Goal: Task Accomplishment & Management: Manage account settings

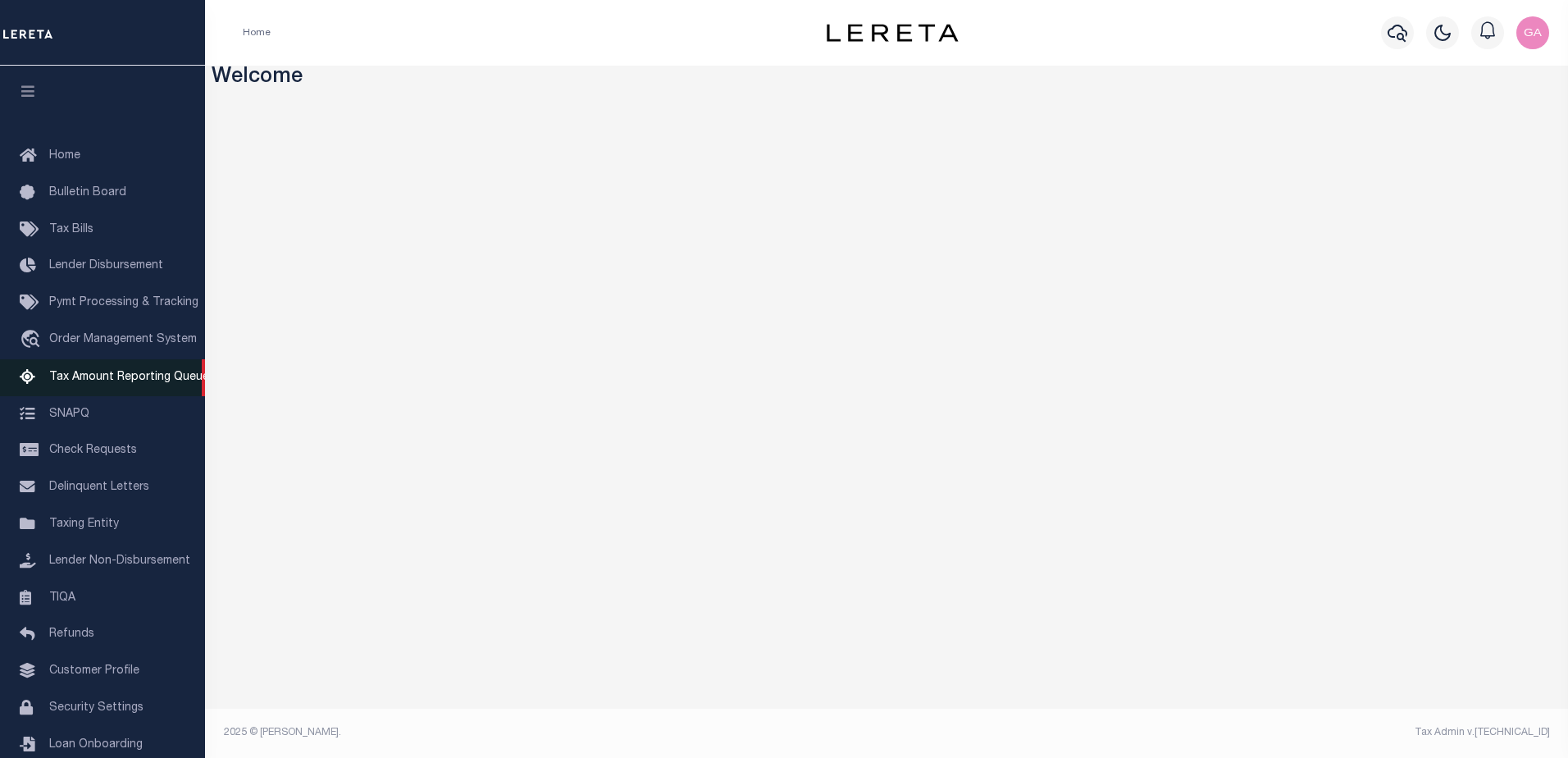
click at [94, 383] on span "Tax Amount Reporting Queue" at bounding box center [129, 377] width 160 height 12
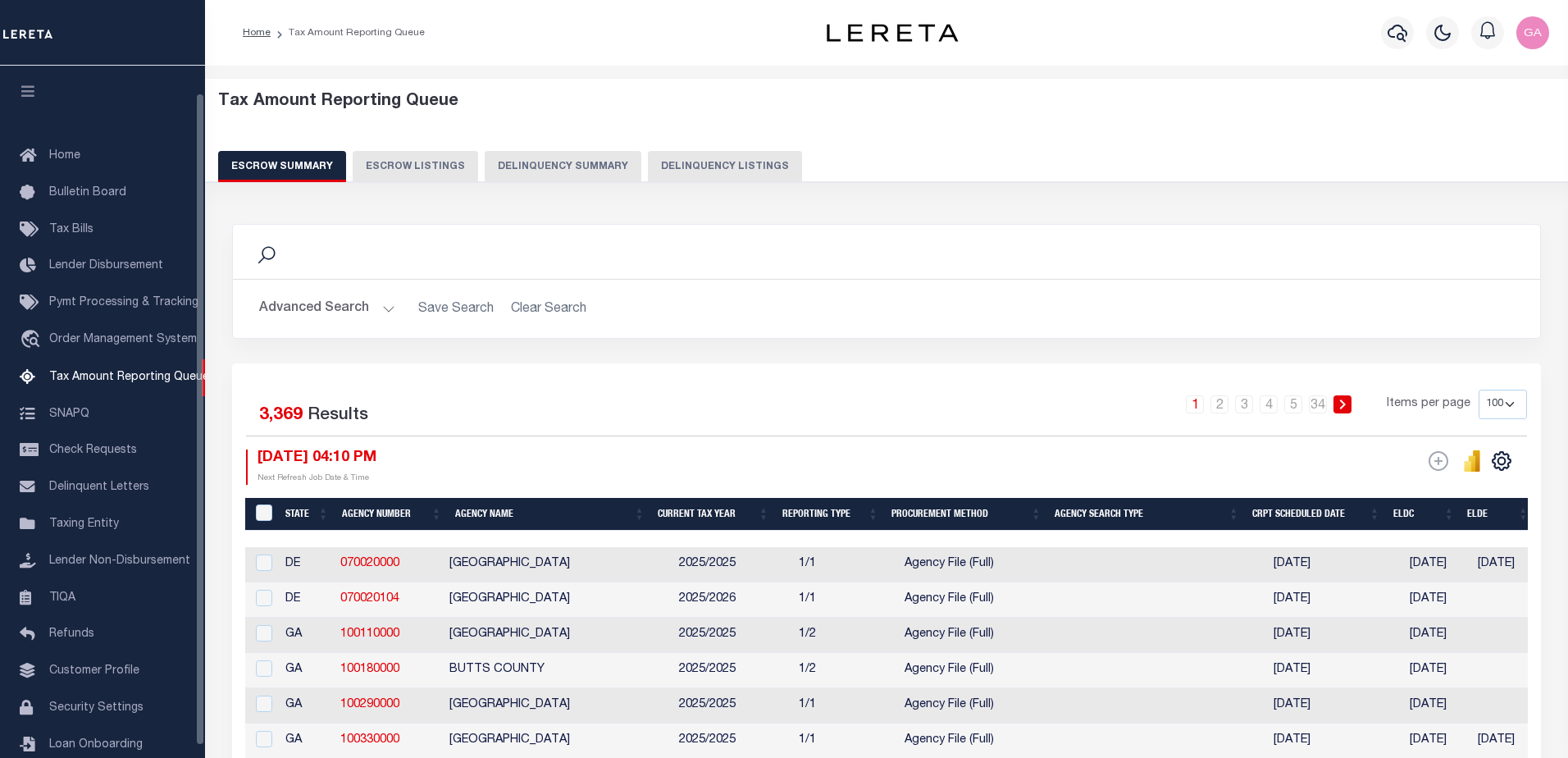
select select "100"
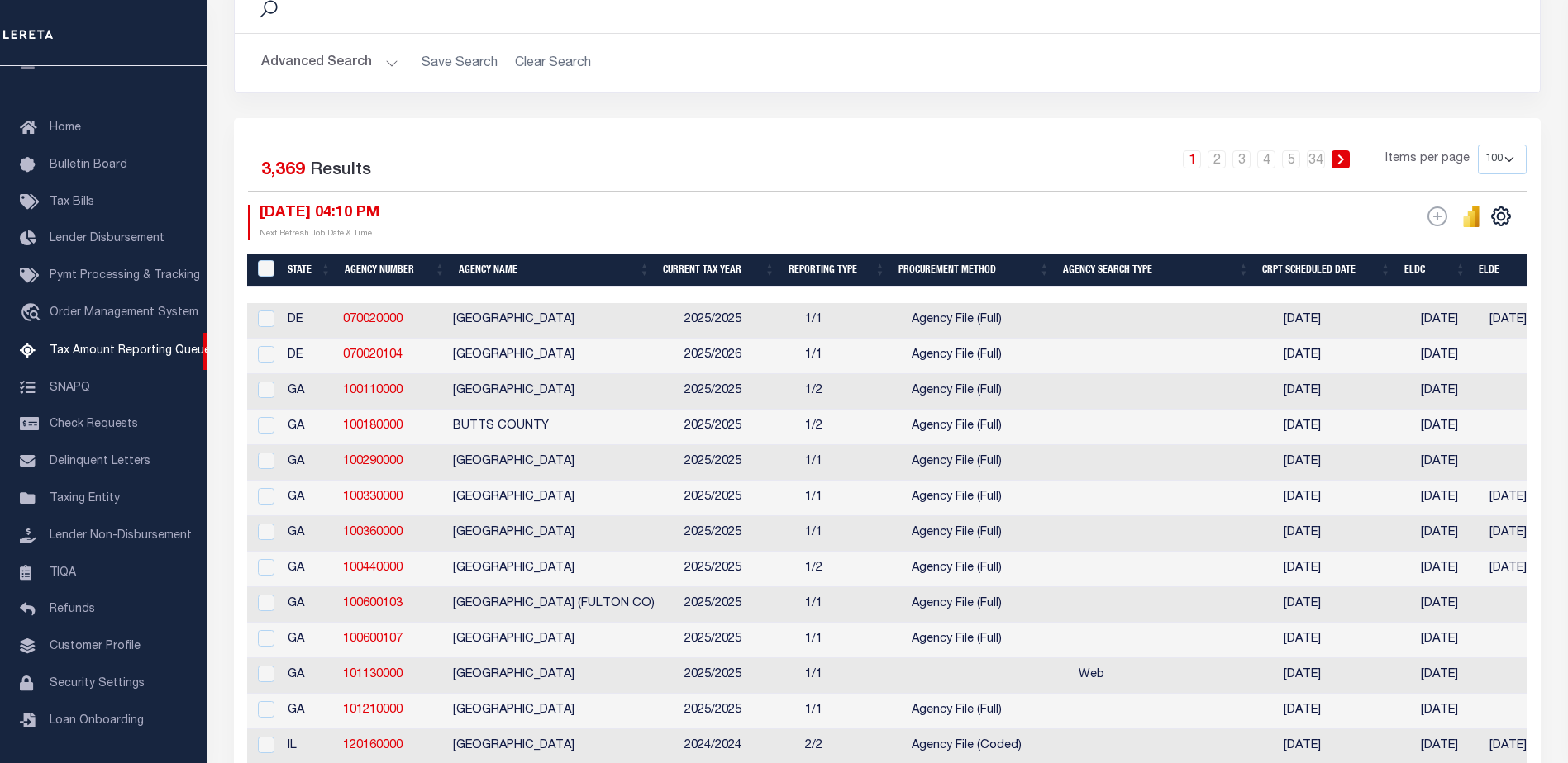
scroll to position [331, 0]
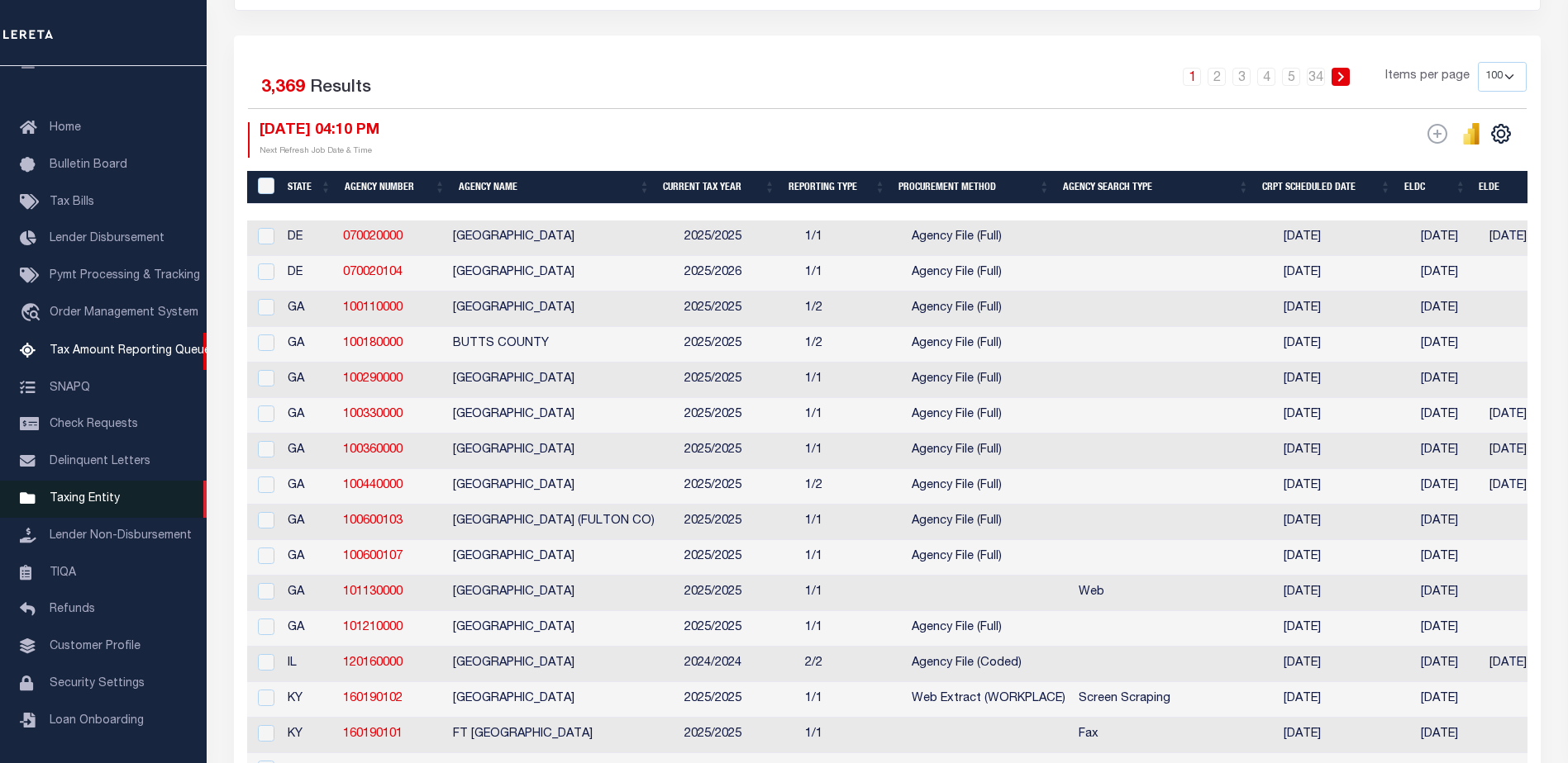
click at [78, 499] on span "Taxing Entity" at bounding box center [85, 499] width 70 height 12
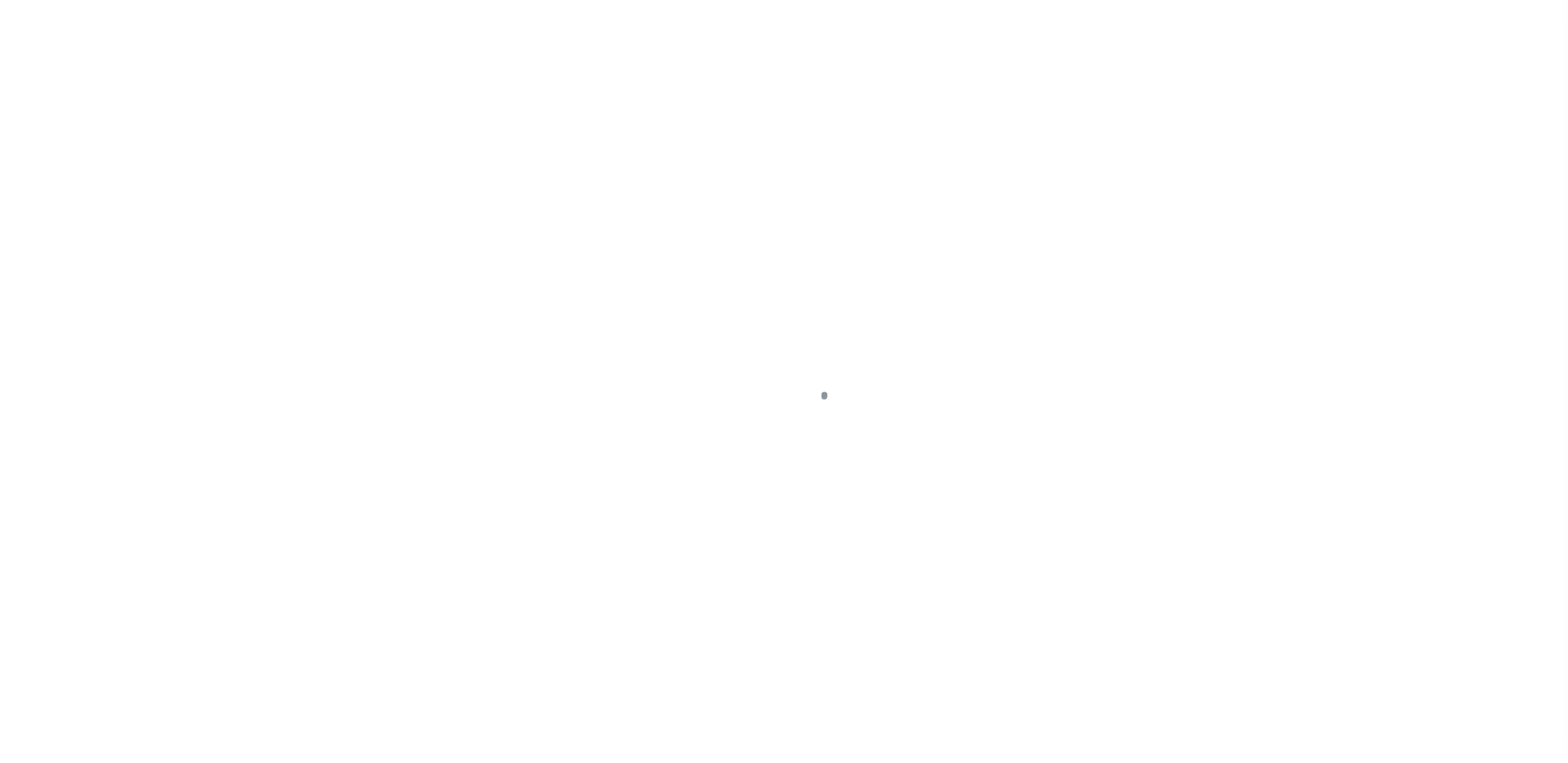
scroll to position [41, 0]
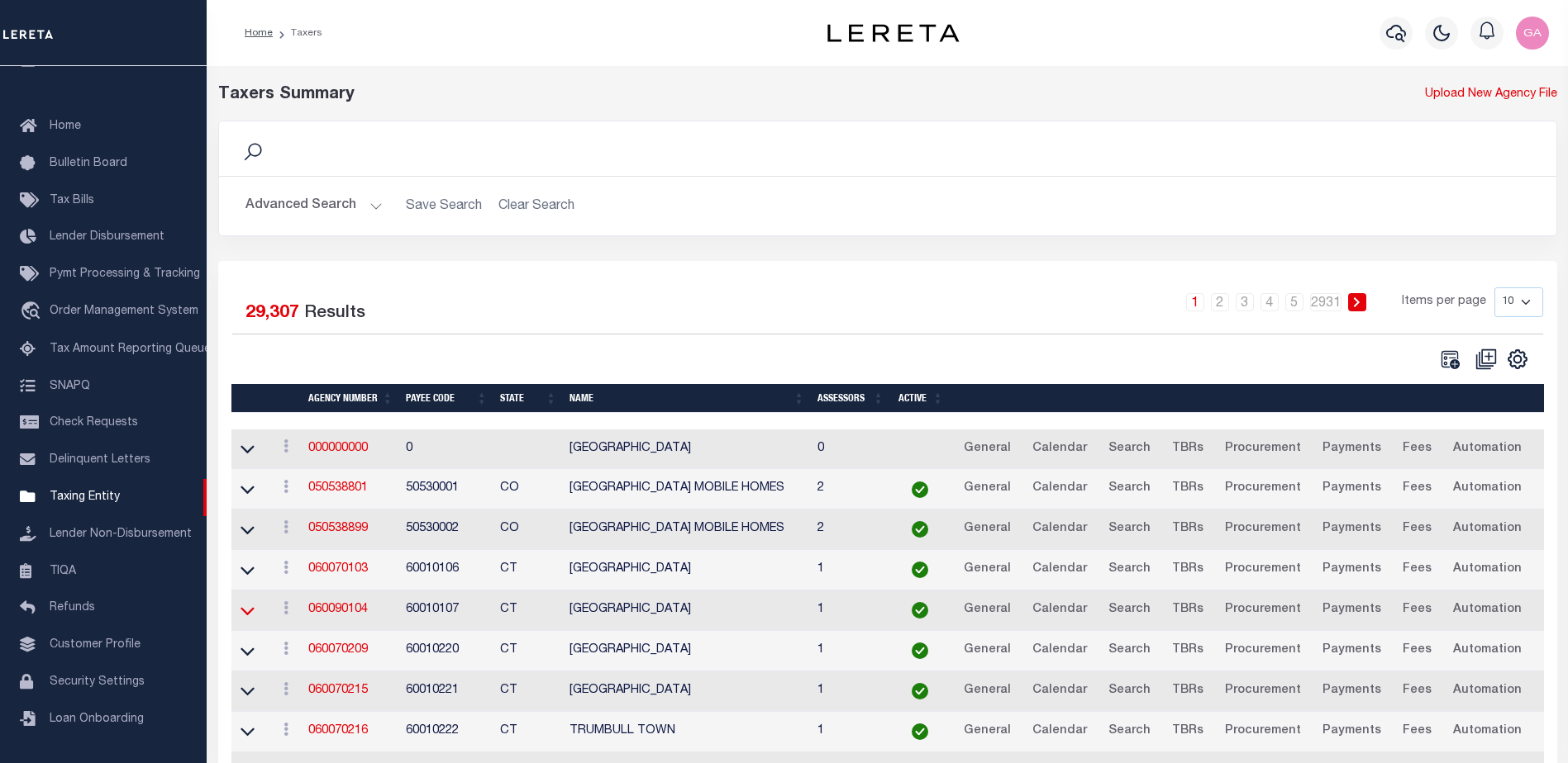
click at [250, 614] on icon at bounding box center [247, 611] width 14 height 18
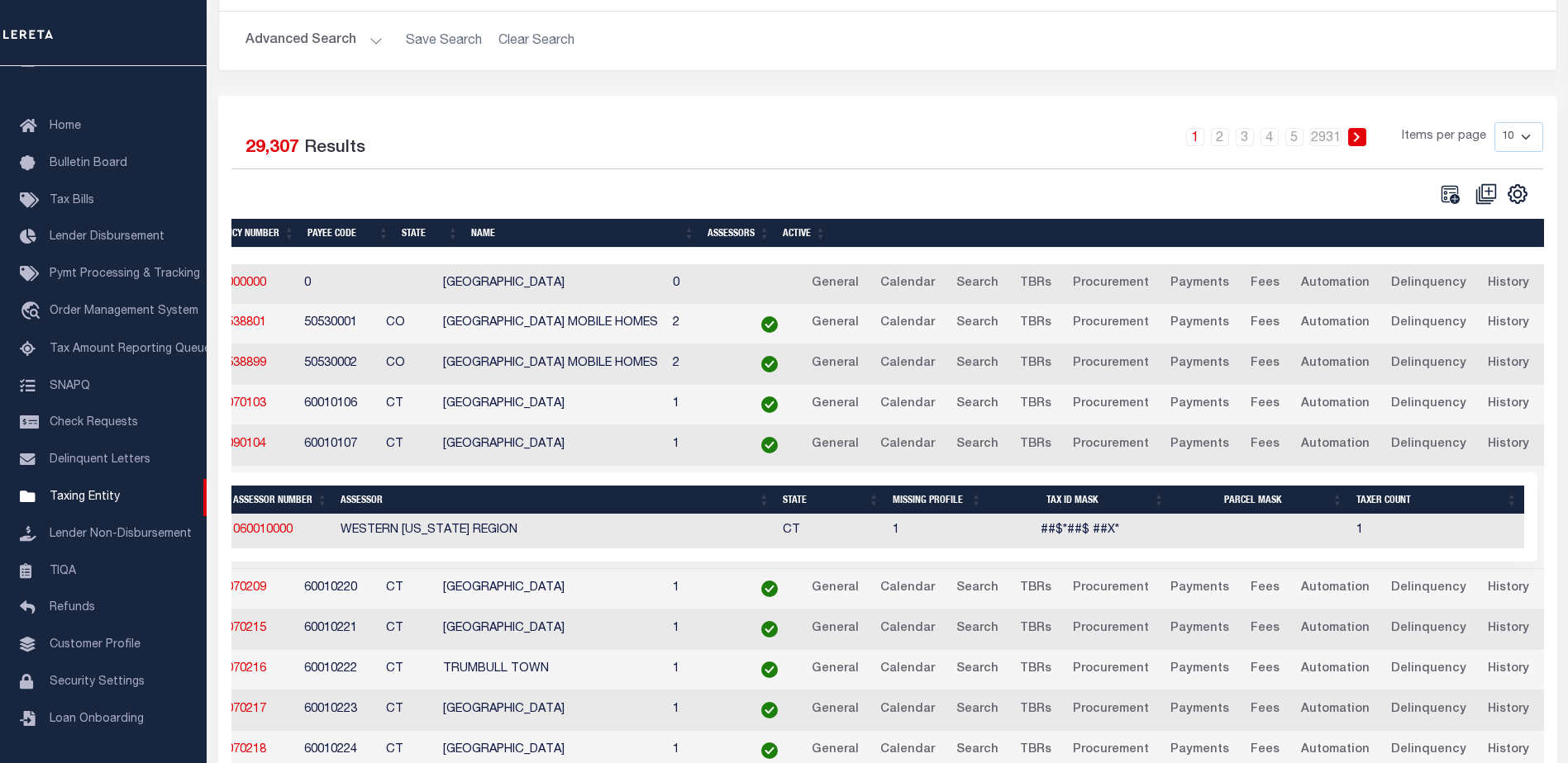
scroll to position [0, 0]
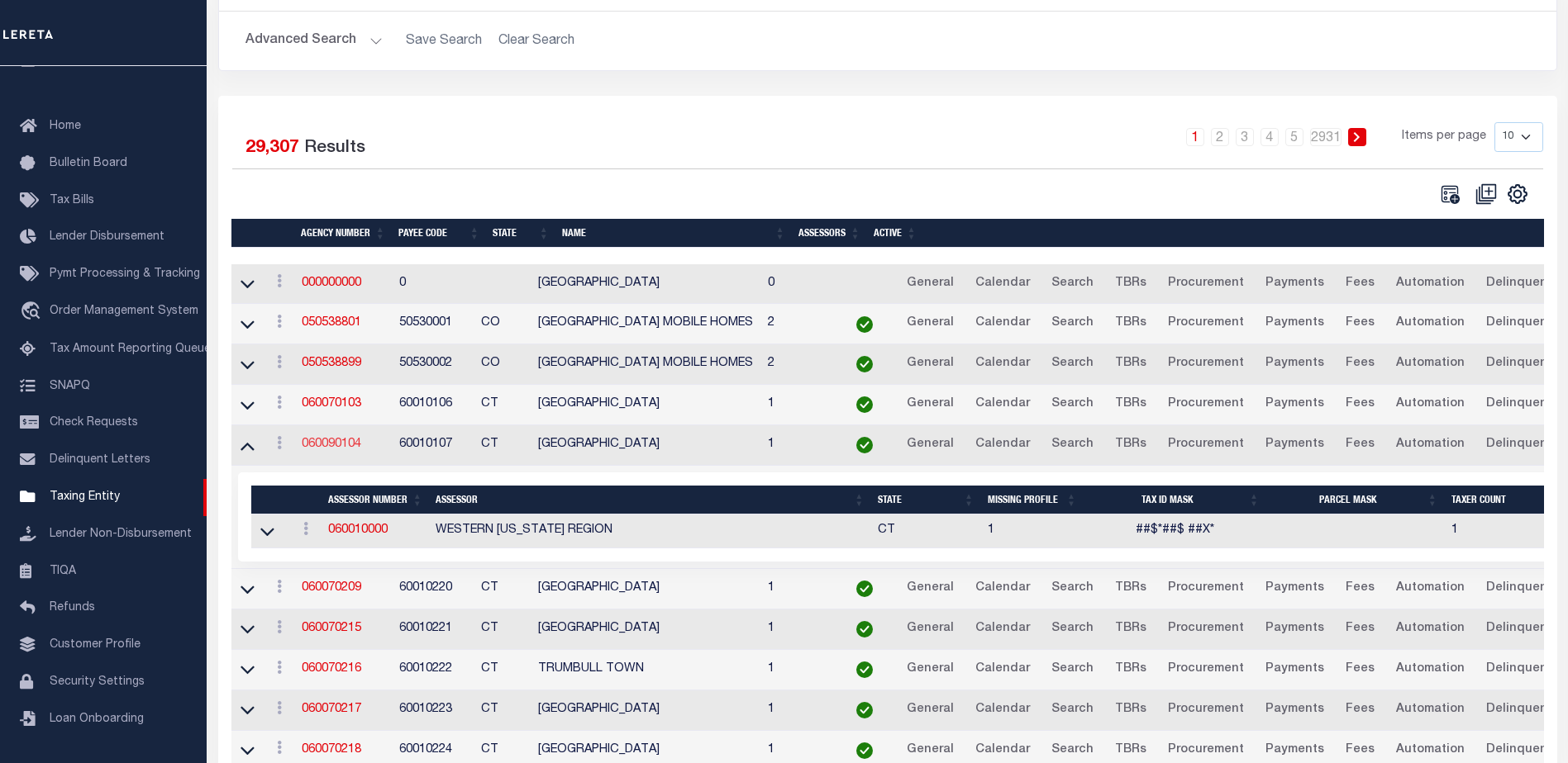
click at [334, 443] on link "060090104" at bounding box center [331, 444] width 60 height 12
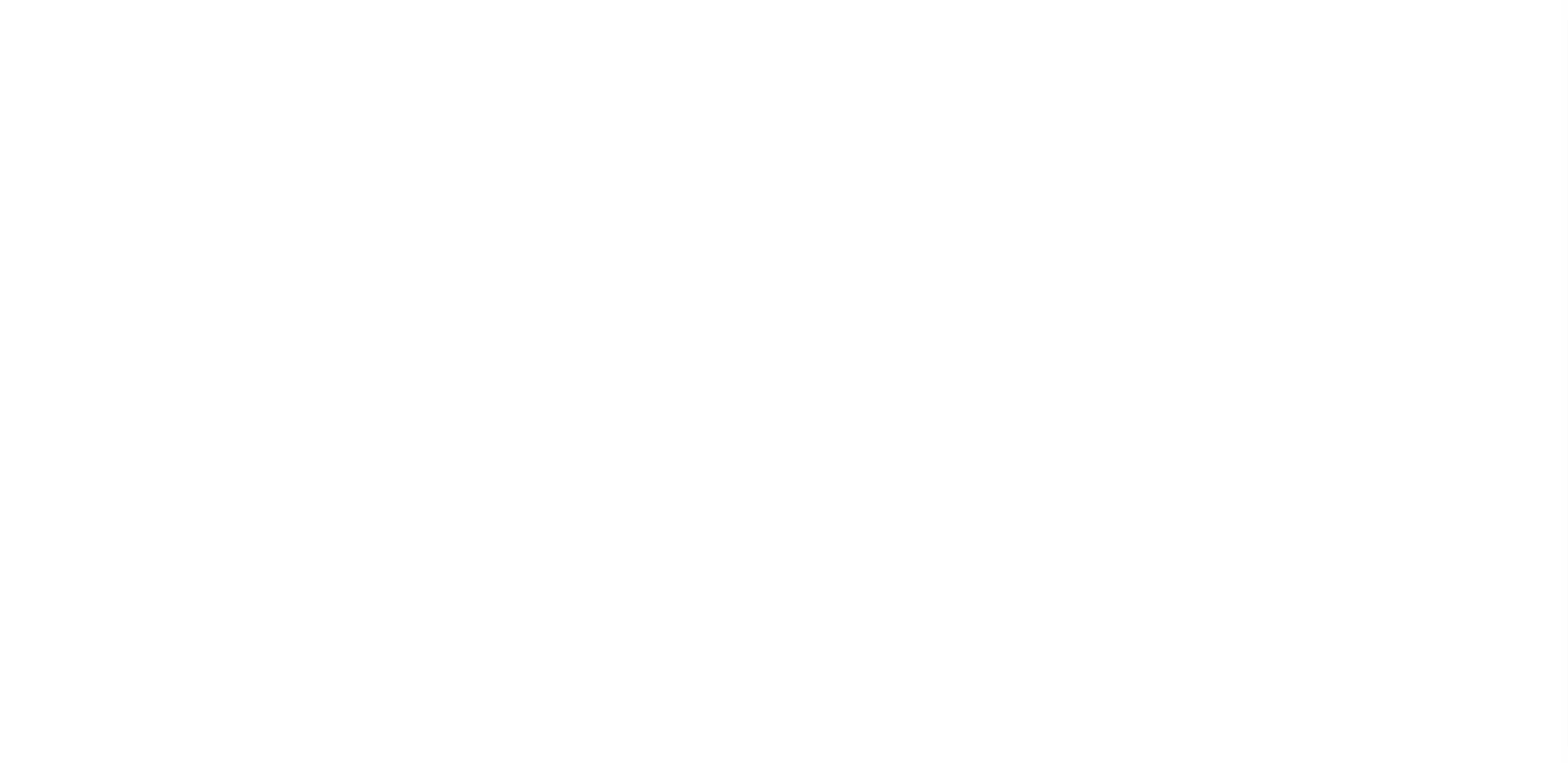
select select
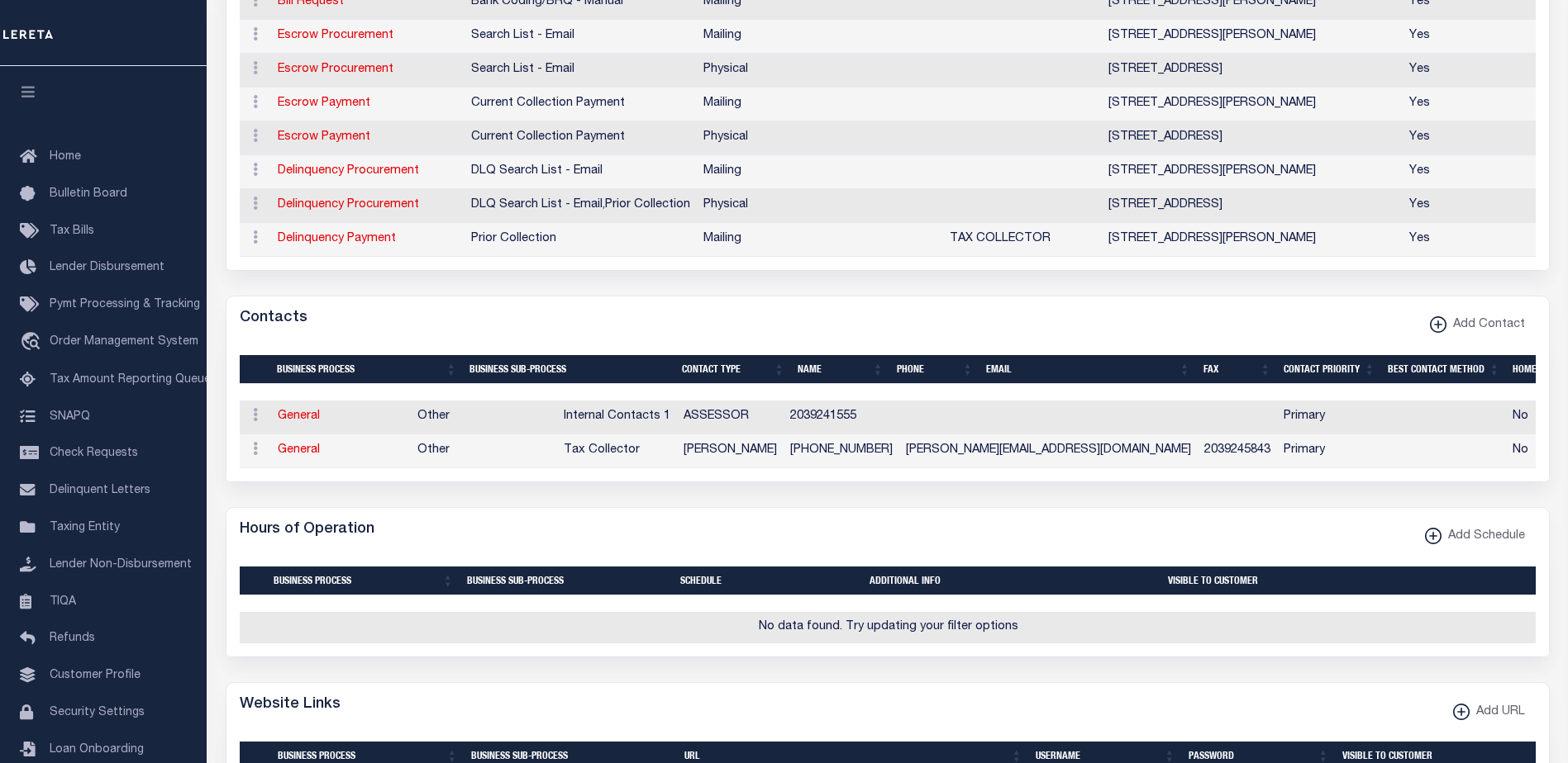
scroll to position [83, 0]
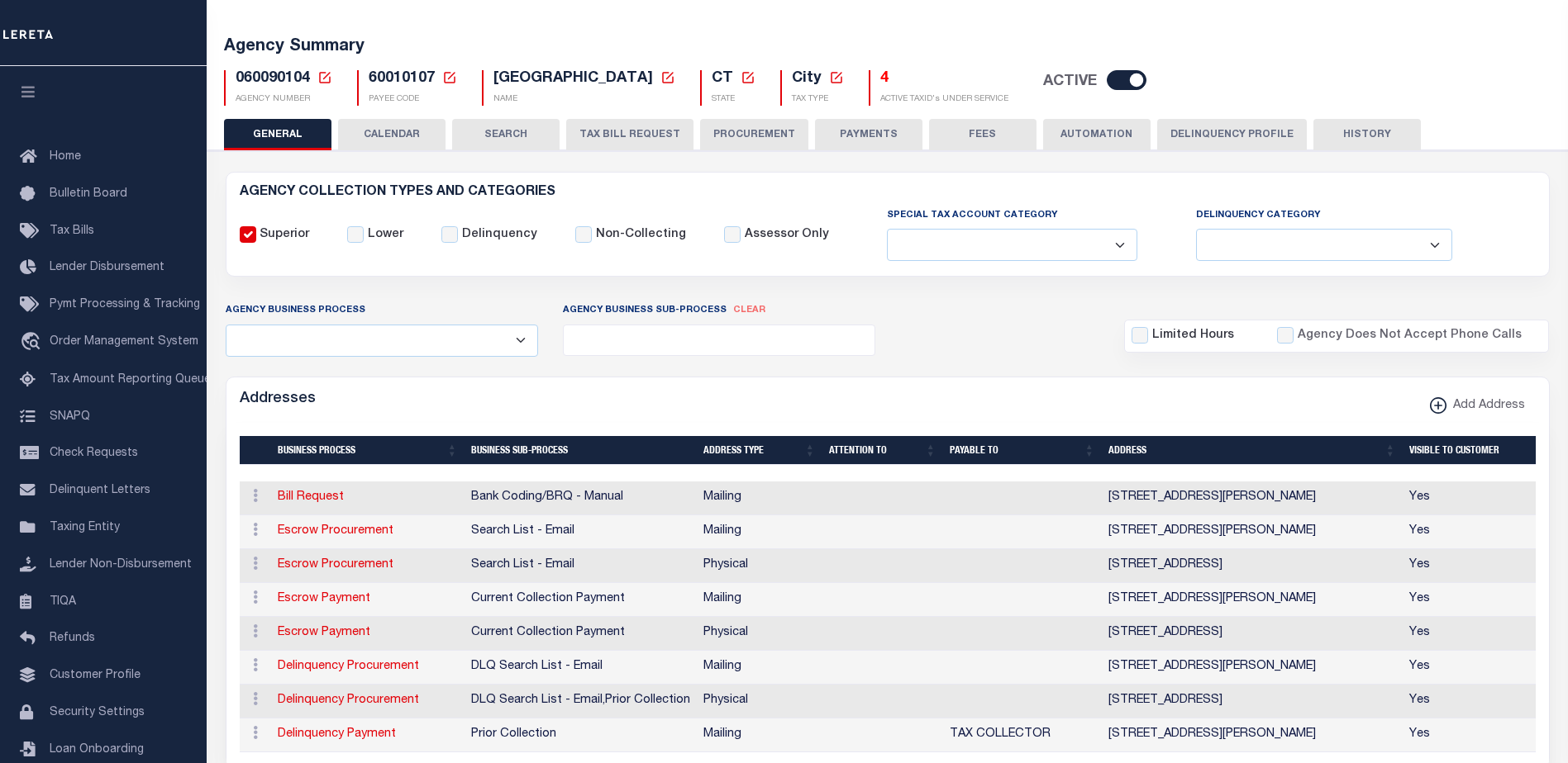
click at [389, 128] on button "CALENDAR" at bounding box center [392, 135] width 107 height 31
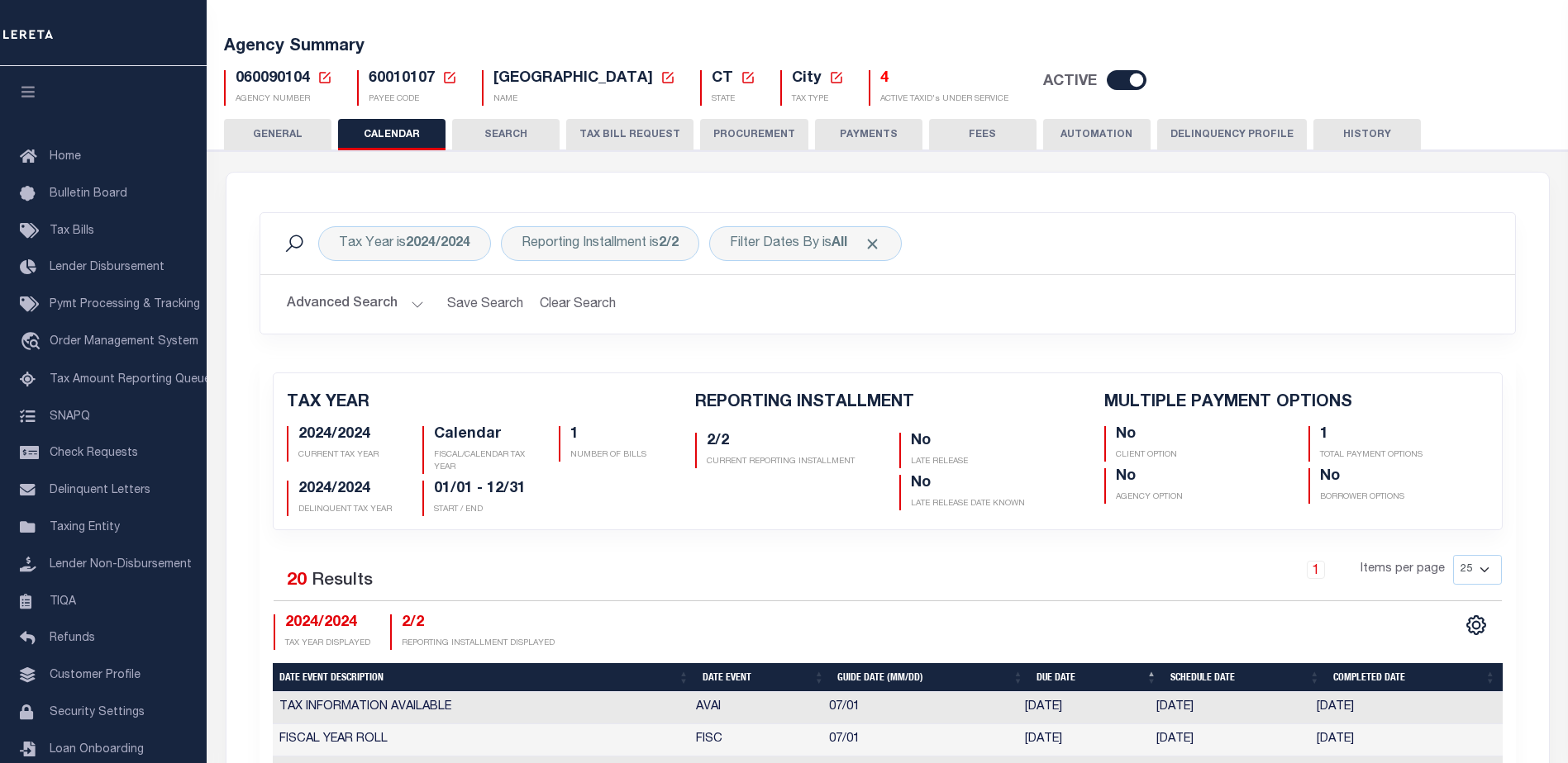
checkbox input "false"
type input "1"
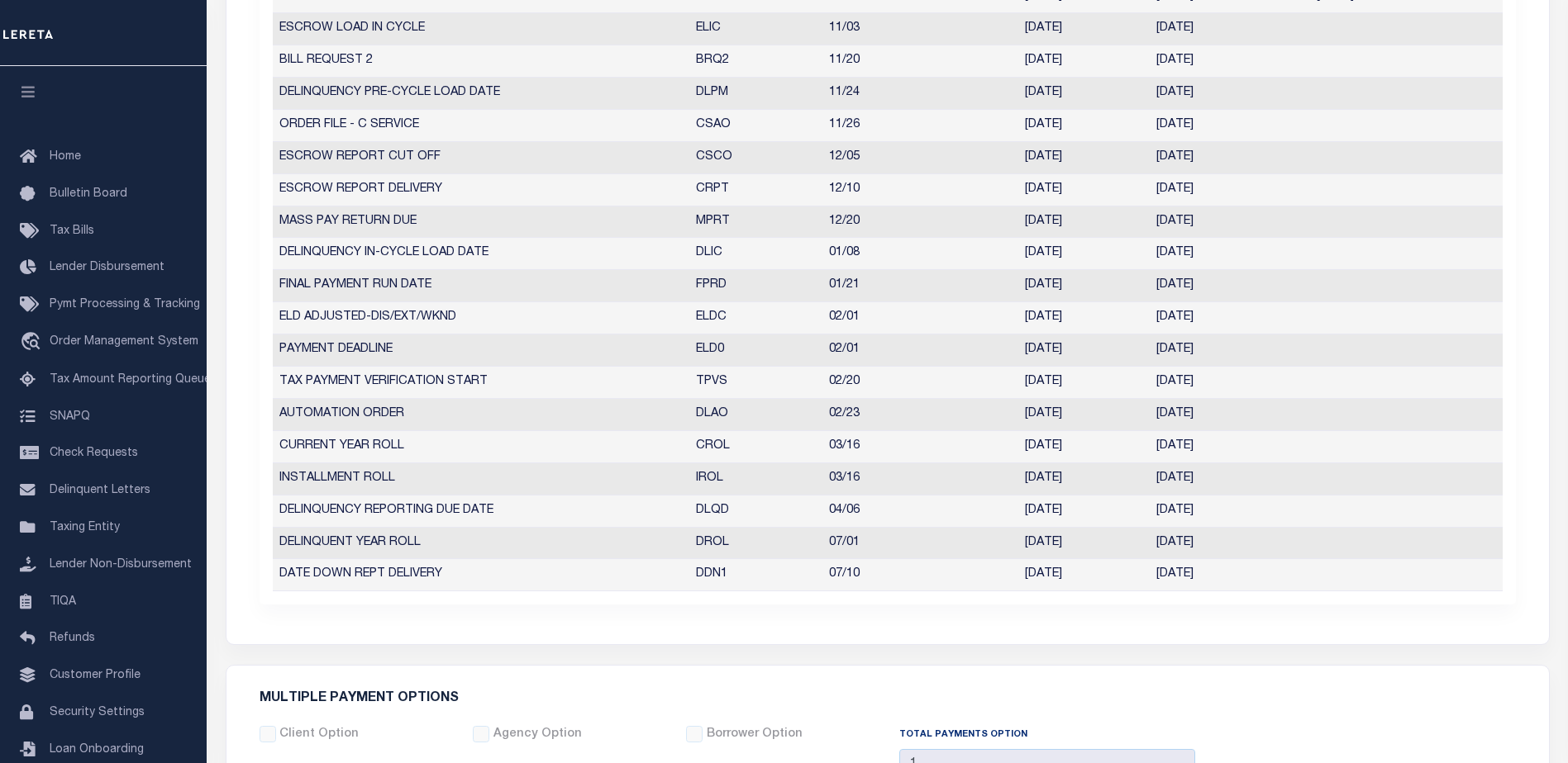
scroll to position [248, 0]
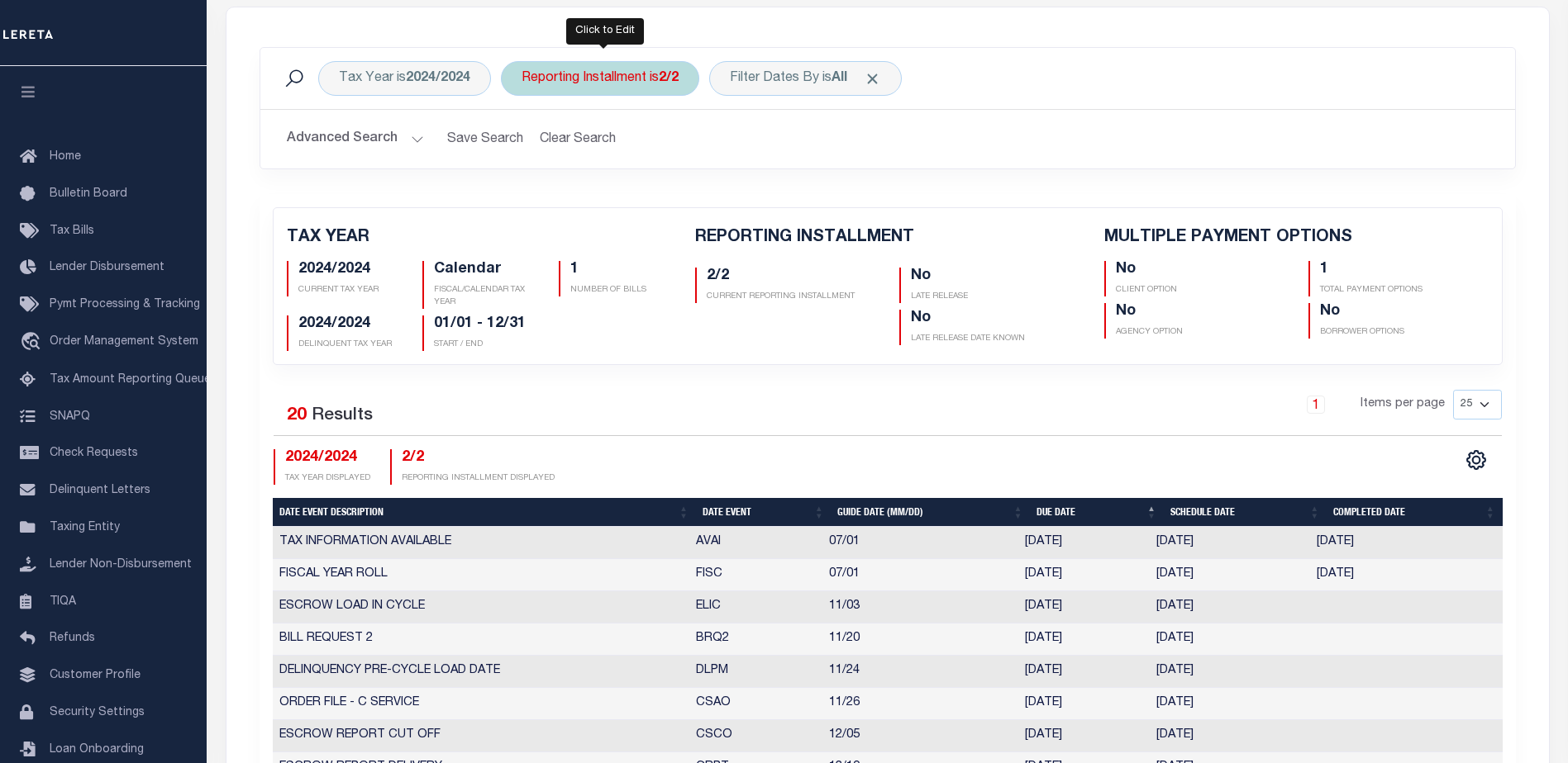
click at [639, 82] on div "Reporting Installment is 2/2" at bounding box center [599, 79] width 198 height 35
select select "2/2"
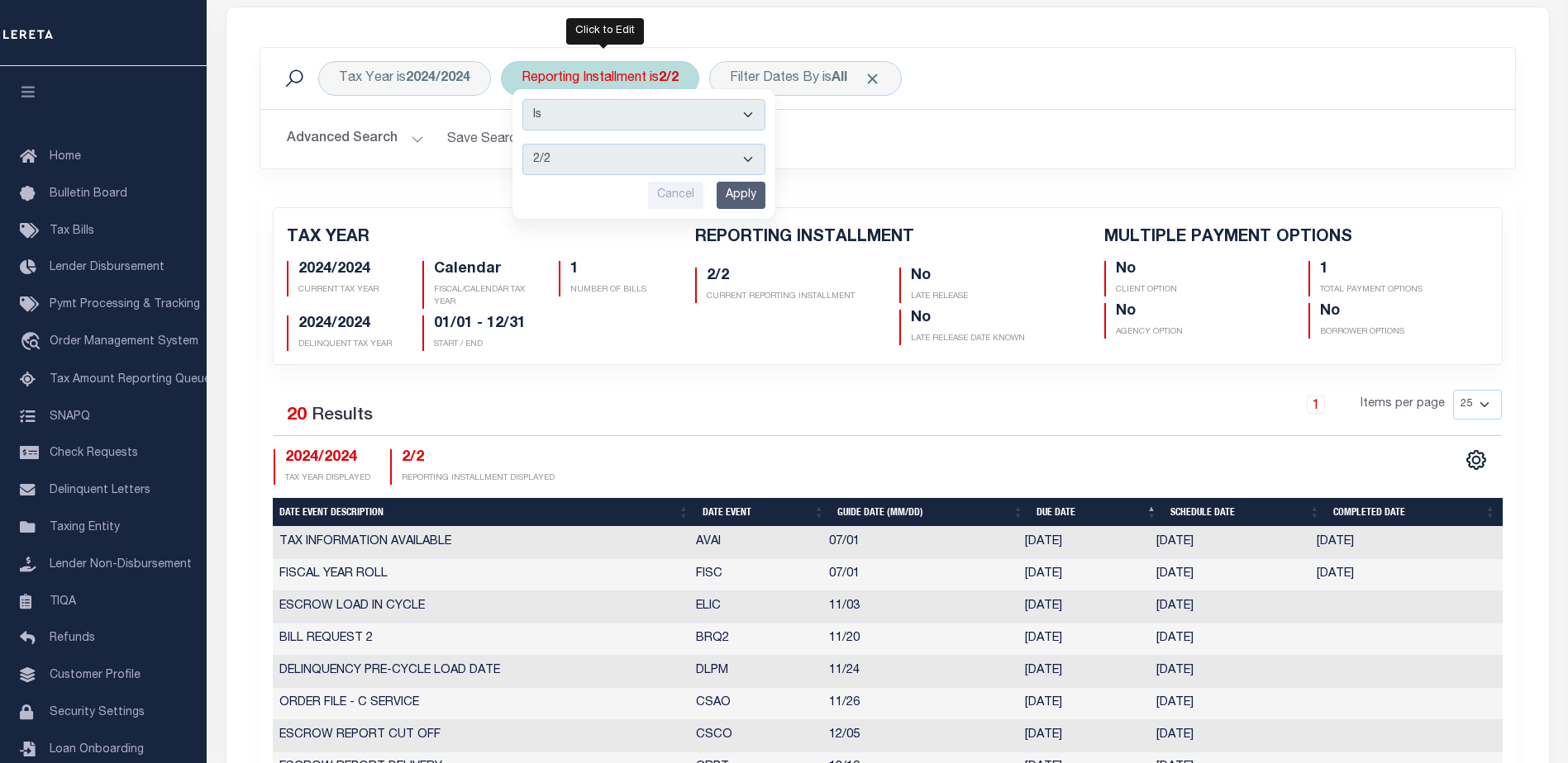
click at [620, 161] on select "1/2 2/2" at bounding box center [643, 159] width 243 height 31
click at [948, 138] on h2 "Advanced Search Save Search Clear Search" at bounding box center [887, 139] width 1228 height 32
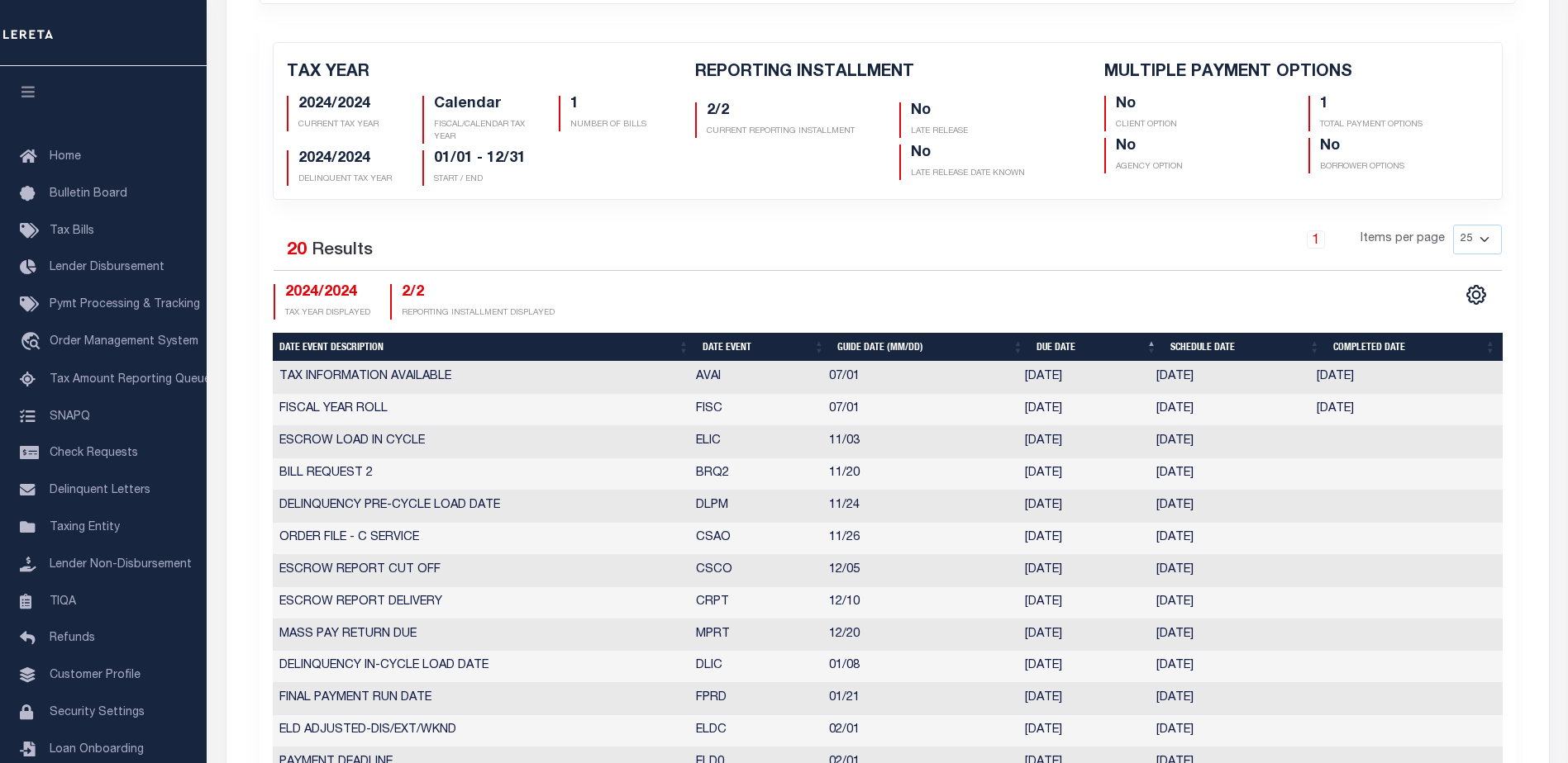
scroll to position [496, 0]
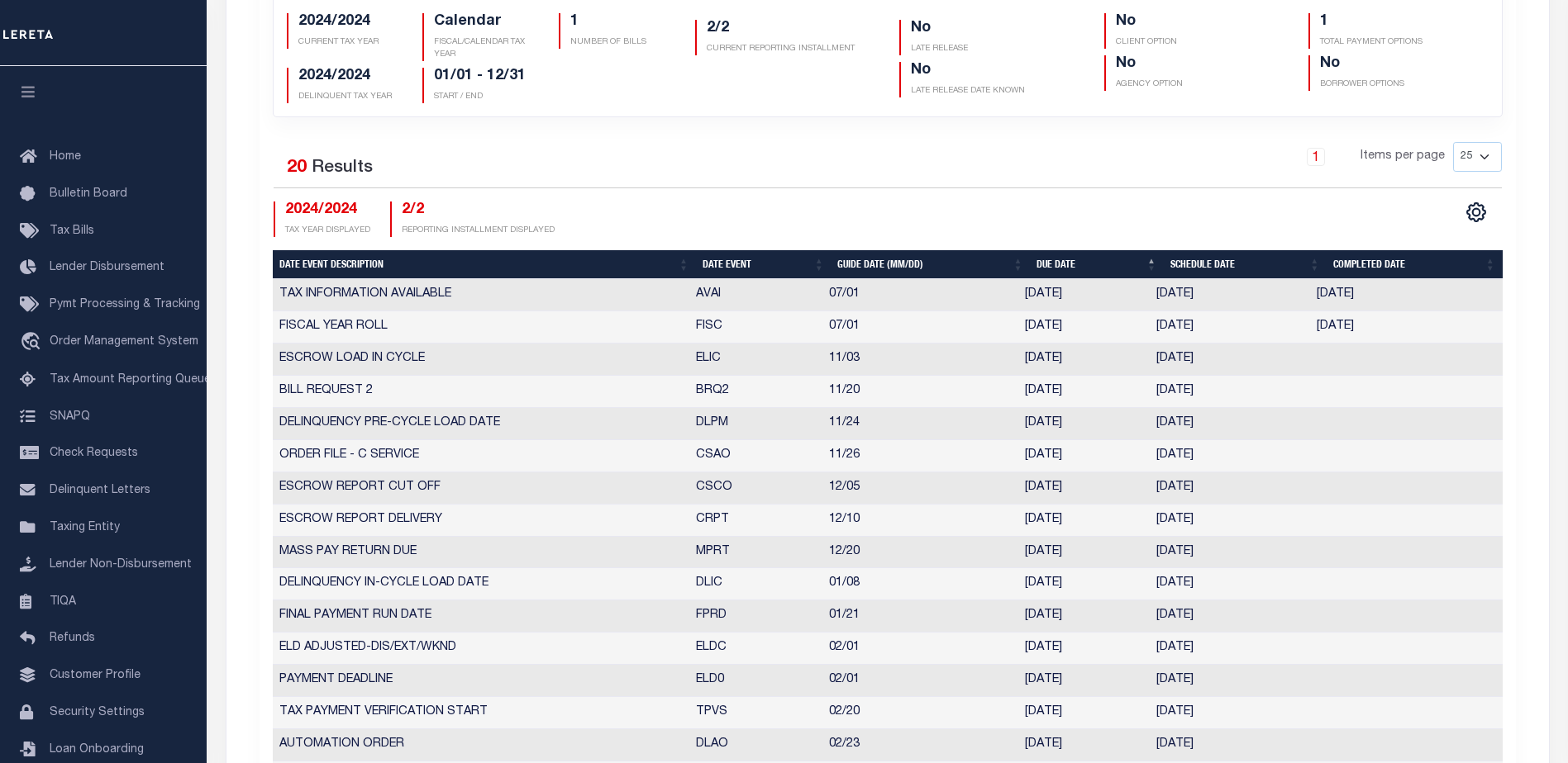
drag, startPoint x: 1154, startPoint y: 391, endPoint x: 1237, endPoint y: 396, distance: 83.2
click at [1237, 396] on td "11/13/2025" at bounding box center [1229, 391] width 160 height 32
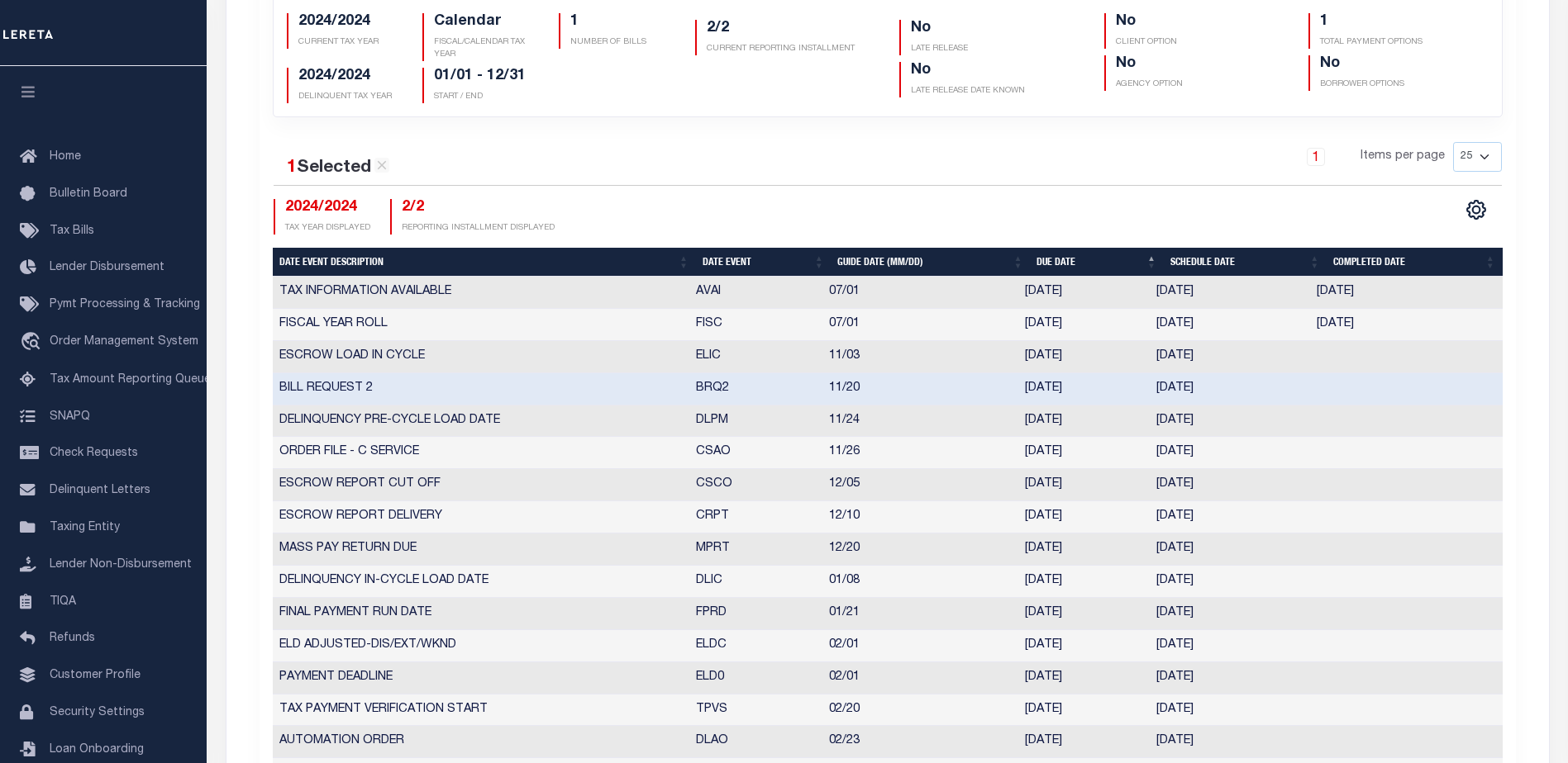
select select "11"
select select "20"
type input "11/13/2025"
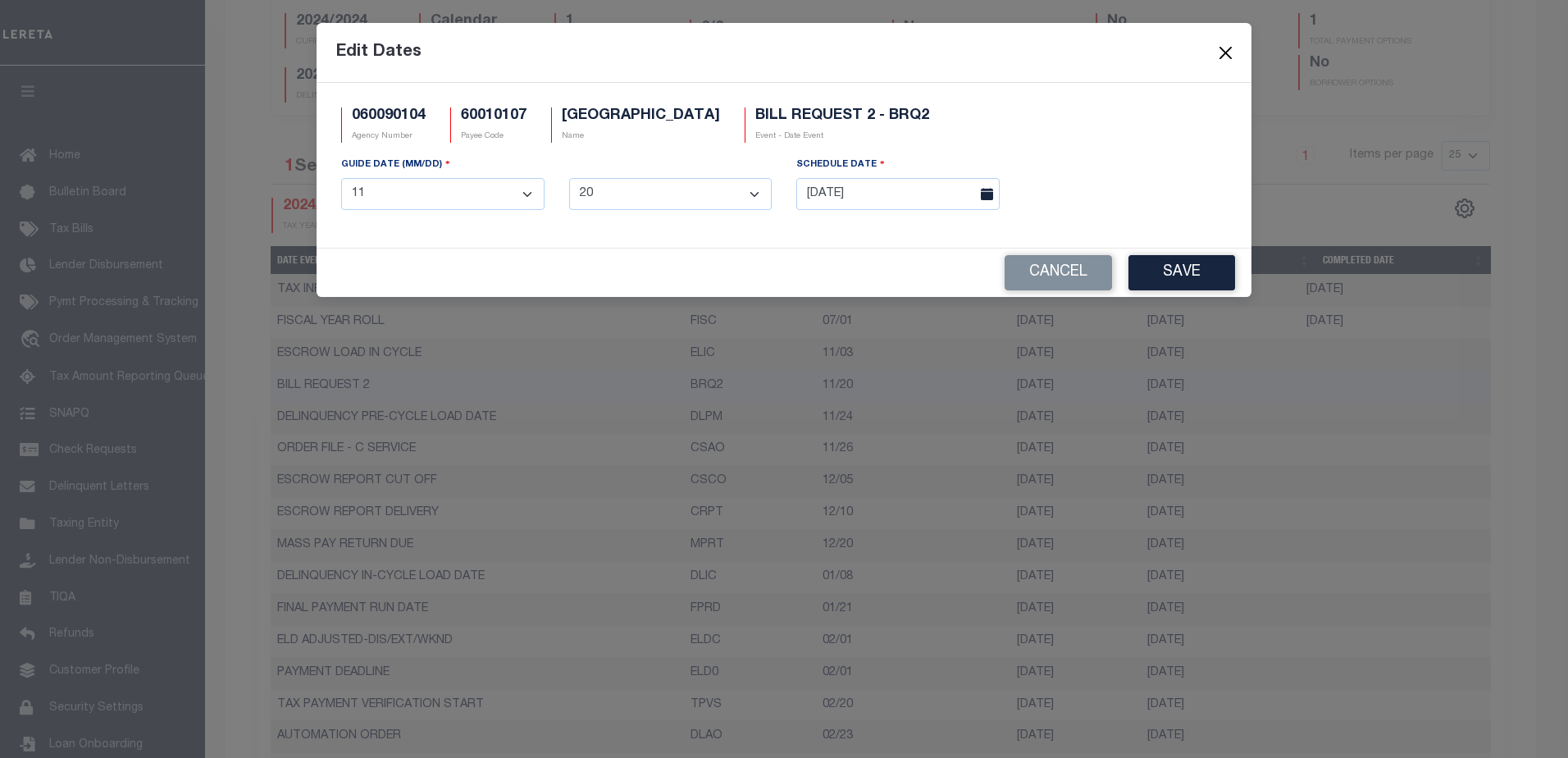
drag, startPoint x: 1074, startPoint y: 384, endPoint x: 1227, endPoint y: 53, distance: 364.7
click at [1227, 53] on button "Close" at bounding box center [1226, 52] width 21 height 21
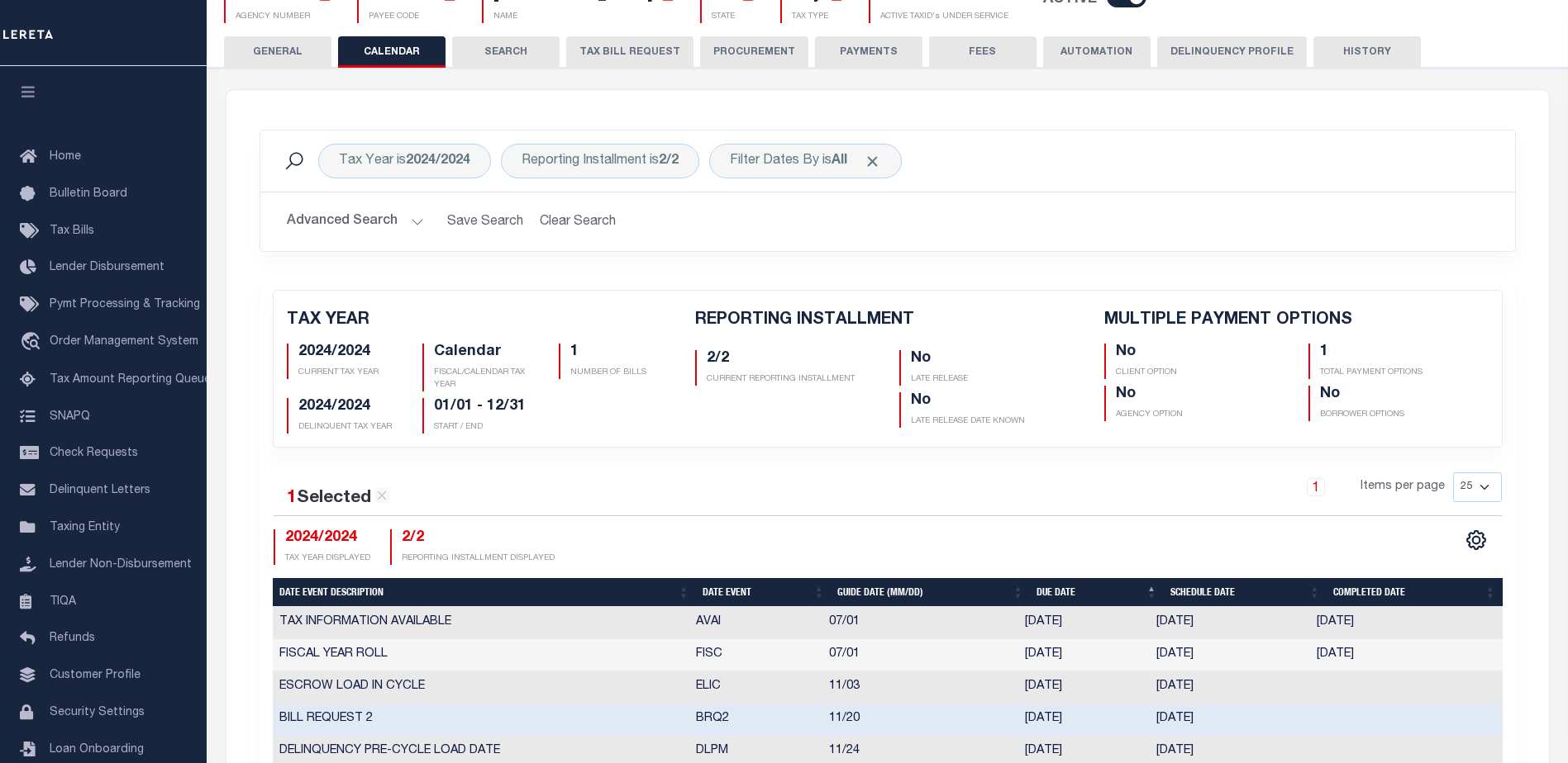
scroll to position [0, 0]
